Goal: Find specific page/section: Find specific page/section

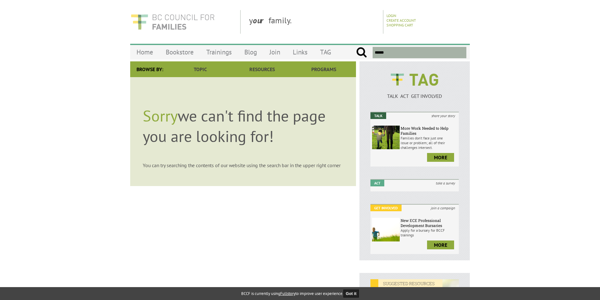
click at [161, 19] on img at bounding box center [172, 22] width 85 height 24
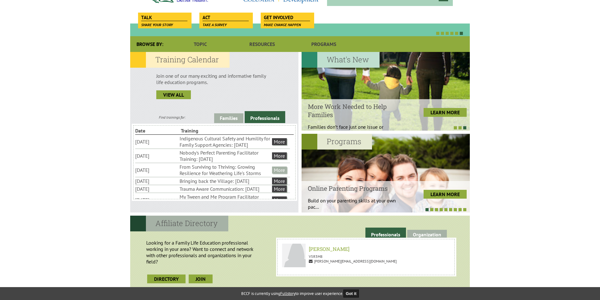
click at [280, 173] on link "More" at bounding box center [279, 169] width 15 height 7
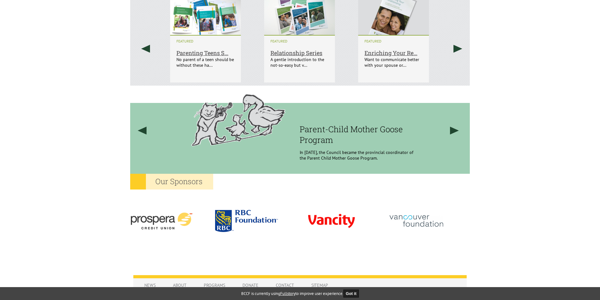
scroll to position [440, 0]
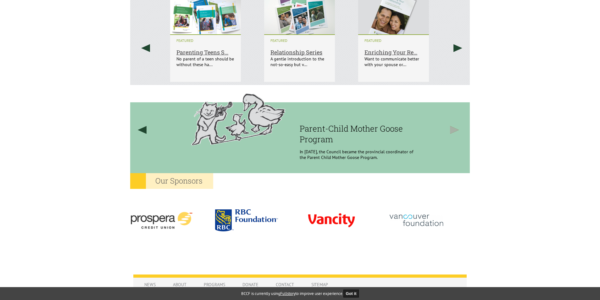
click at [455, 131] on link at bounding box center [455, 130] width 24 height 90
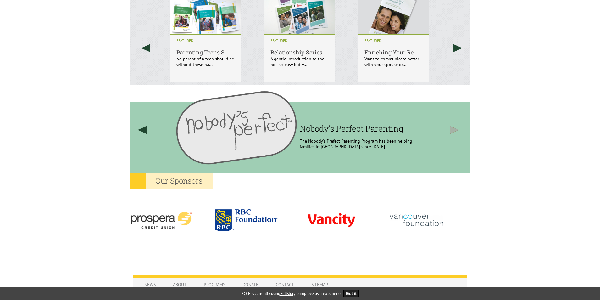
click at [455, 131] on link at bounding box center [455, 130] width 24 height 90
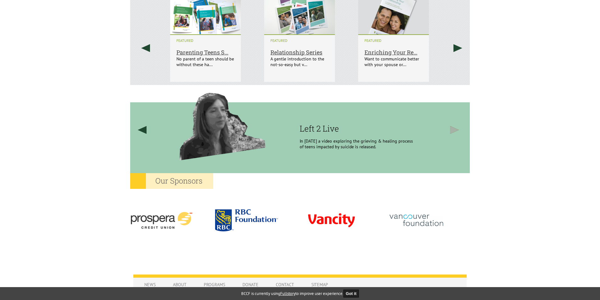
click at [454, 131] on link at bounding box center [455, 130] width 24 height 90
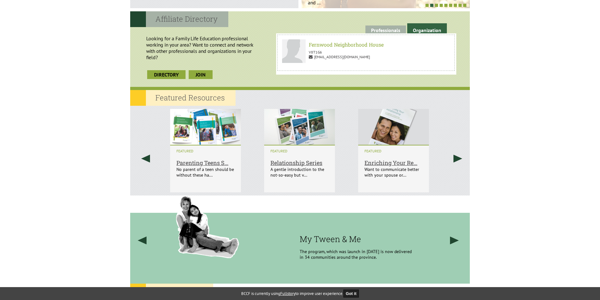
scroll to position [346, 0]
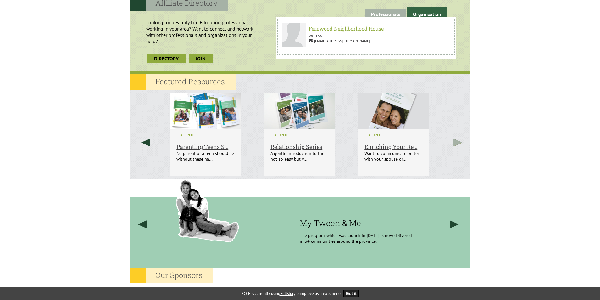
click at [457, 142] on link at bounding box center [458, 142] width 24 height 105
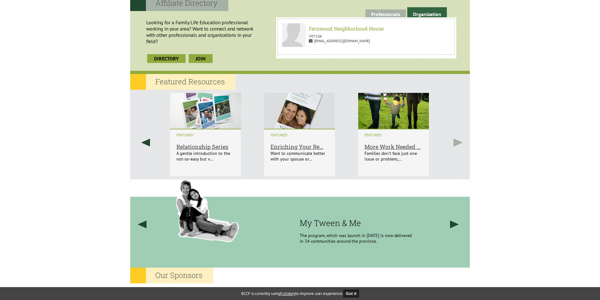
click at [457, 142] on link at bounding box center [458, 142] width 24 height 105
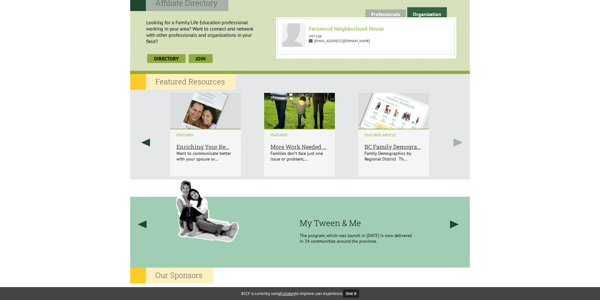
click at [457, 142] on link at bounding box center [458, 142] width 24 height 105
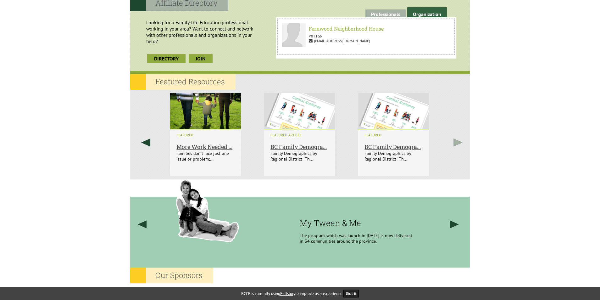
click at [457, 142] on link at bounding box center [458, 142] width 24 height 105
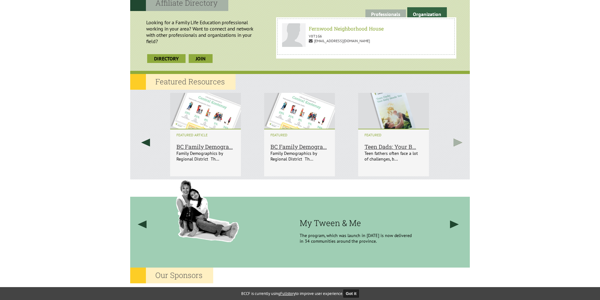
click at [457, 142] on link at bounding box center [458, 142] width 24 height 105
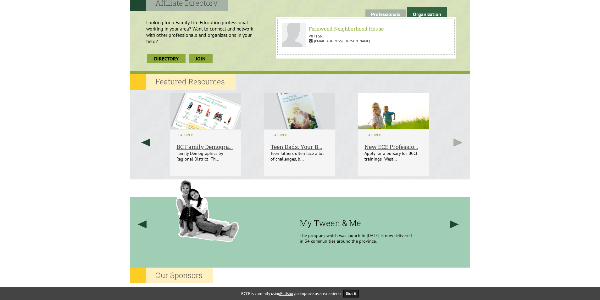
click at [457, 142] on link at bounding box center [458, 142] width 24 height 105
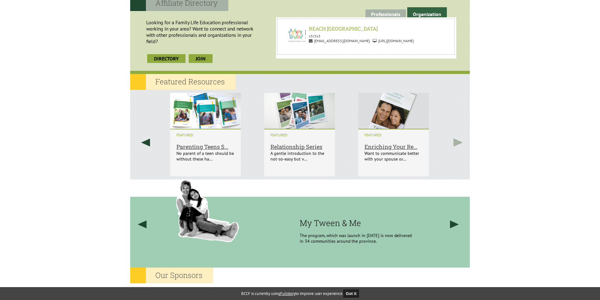
click at [457, 142] on link at bounding box center [458, 142] width 24 height 105
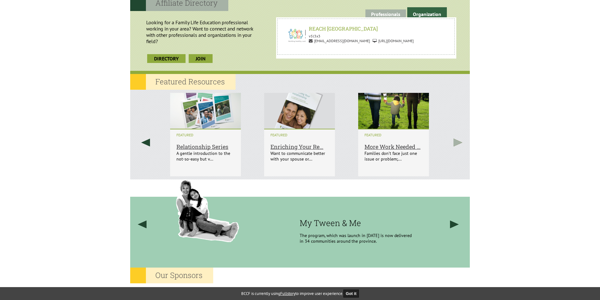
click at [457, 142] on link at bounding box center [458, 142] width 24 height 105
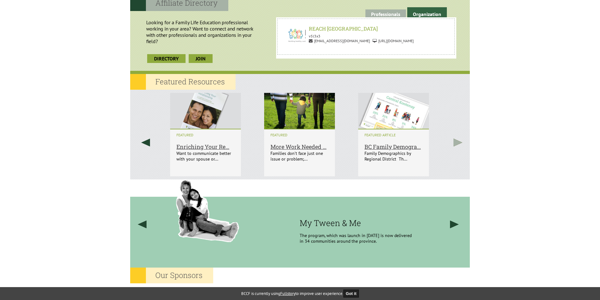
click at [457, 142] on link at bounding box center [458, 142] width 24 height 105
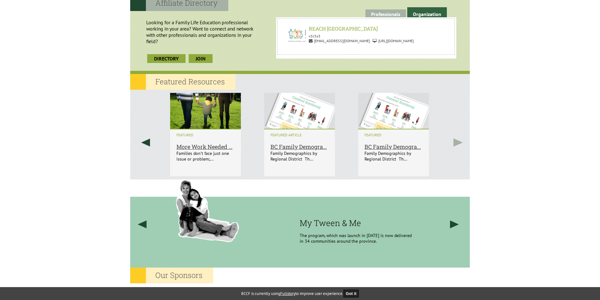
click at [457, 142] on link at bounding box center [458, 142] width 24 height 105
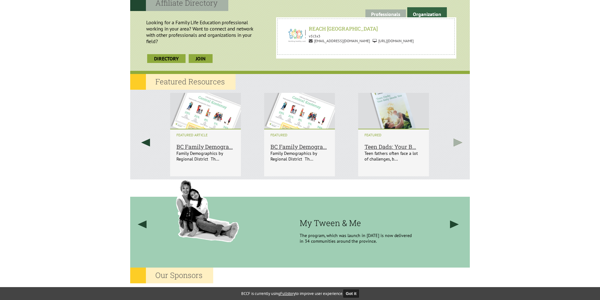
click at [457, 142] on link at bounding box center [458, 142] width 24 height 105
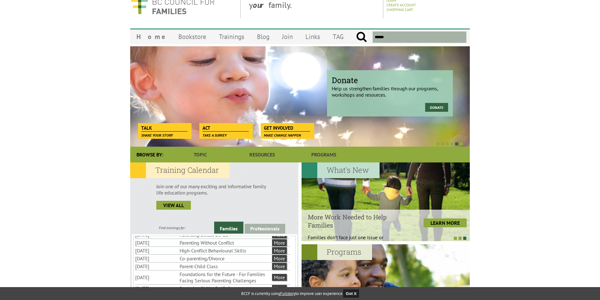
scroll to position [0, 0]
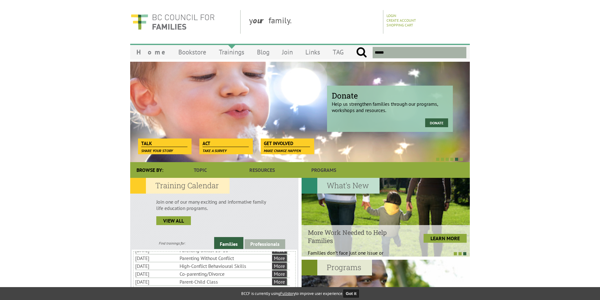
click at [218, 51] on link "Trainings" at bounding box center [232, 52] width 38 height 15
